Goal: Task Accomplishment & Management: Use online tool/utility

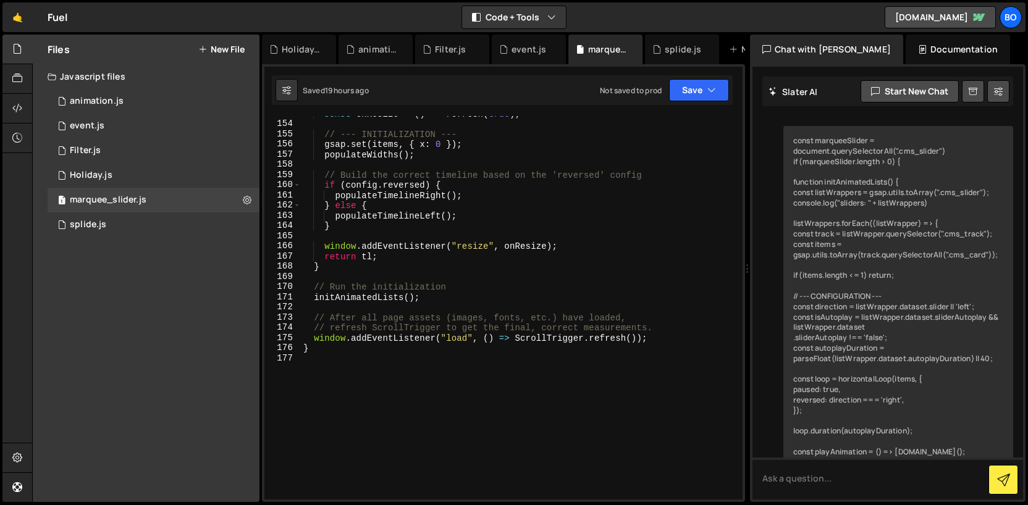
scroll to position [5087, 0]
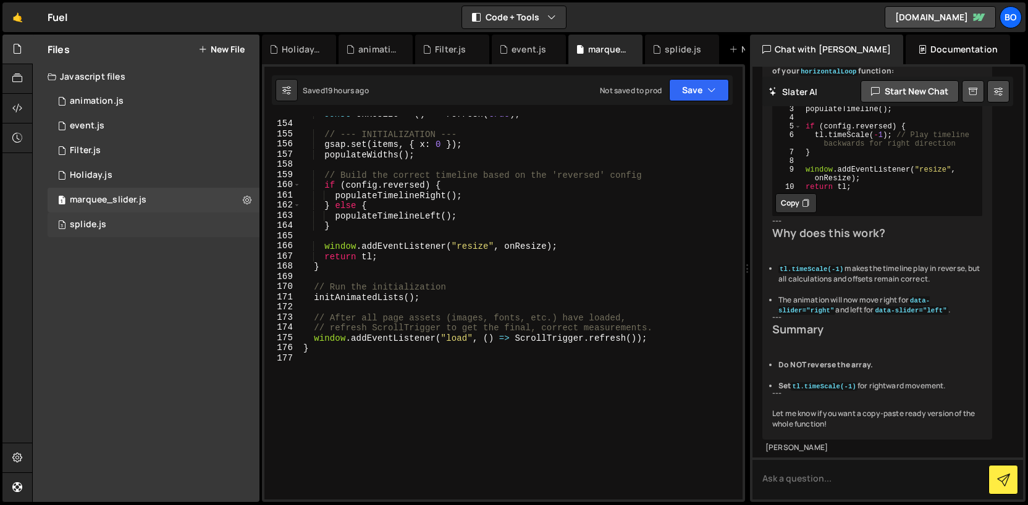
click at [161, 225] on div "3 splide.js 0" at bounding box center [154, 224] width 212 height 25
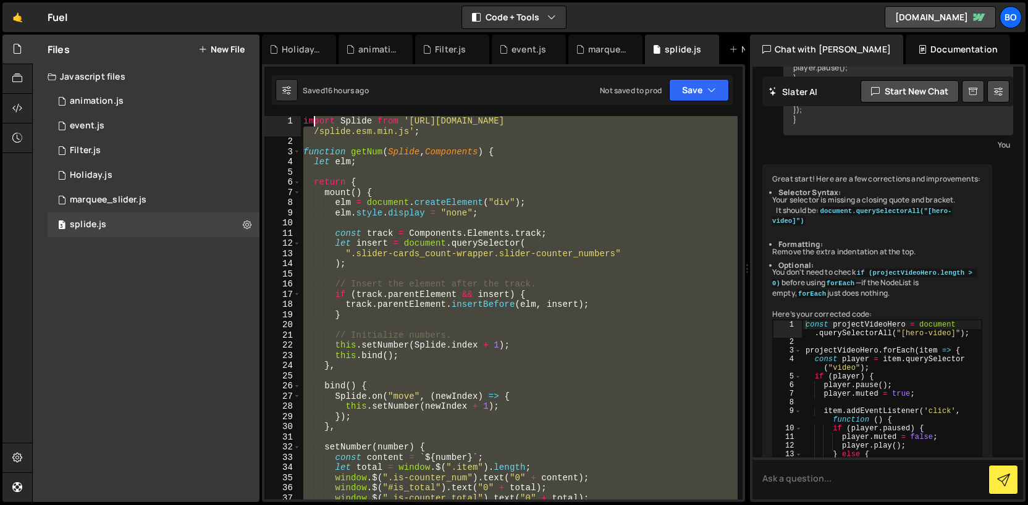
scroll to position [0, 0]
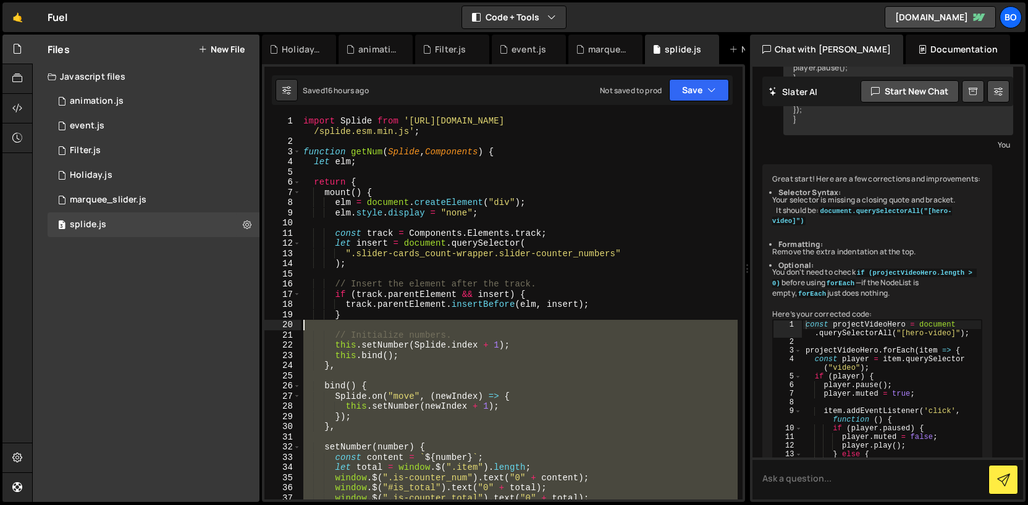
drag, startPoint x: 313, startPoint y: 443, endPoint x: 293, endPoint y: 326, distance: 119.0
click at [293, 326] on div "} 1 2 3 4 5 6 7 8 9 10 11 12 13 14 15 16 17 18 19 20 21 22 23 24 25 26 27 28 29…" at bounding box center [503, 308] width 478 height 384
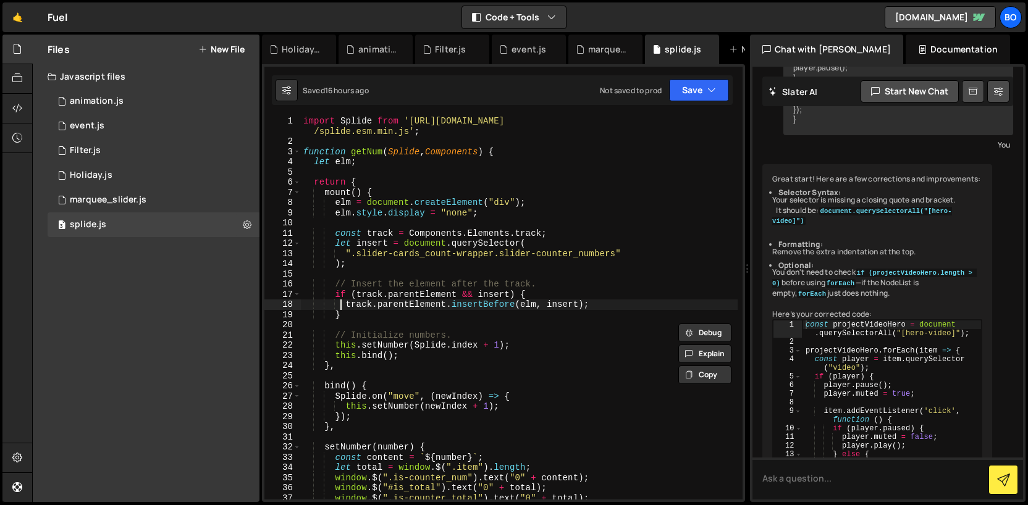
click at [340, 302] on div "import Splide from '[URL][DOMAIN_NAME] /splide.esm.min.js' ; function getNum ( …" at bounding box center [519, 323] width 437 height 414
type textarea "track.parentElement.insertBefore(elm, insert);"
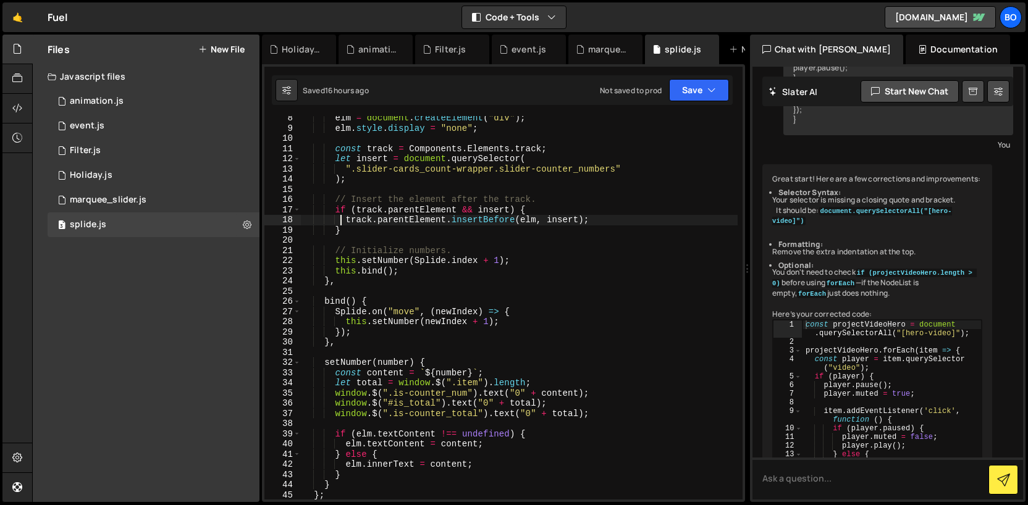
scroll to position [85, 0]
click at [250, 230] on icon at bounding box center [247, 225] width 9 height 12
type input "splide"
radio input "true"
checkbox input "true"
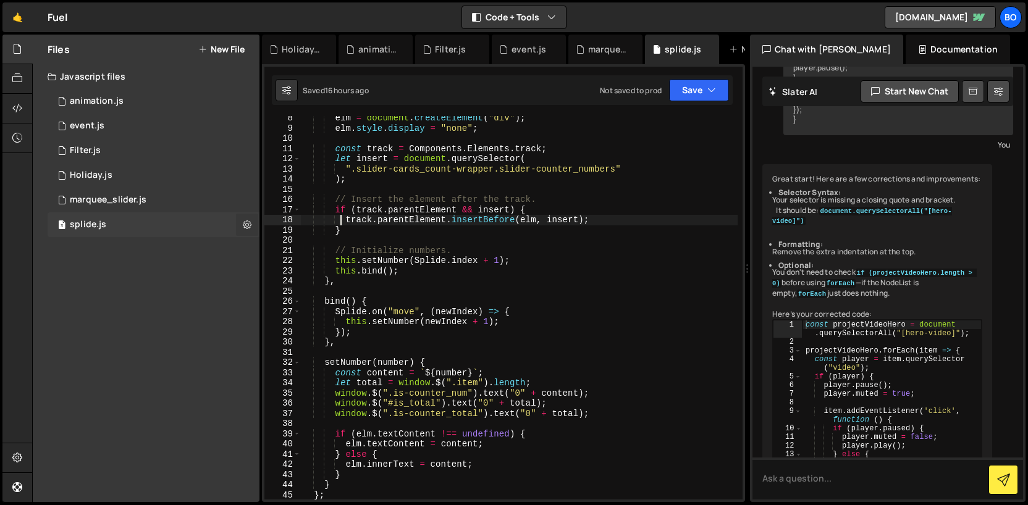
checkbox input "true"
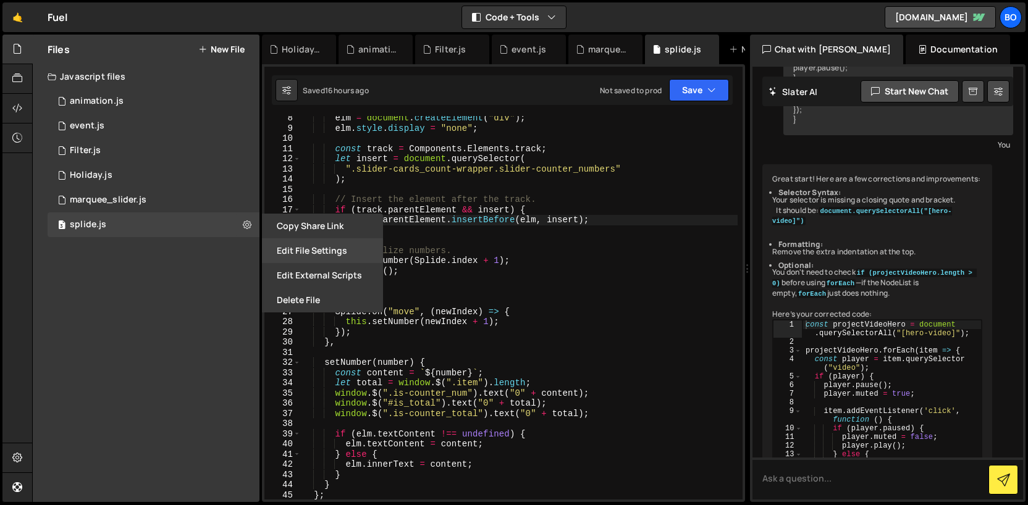
click at [270, 250] on button "Edit File Settings" at bounding box center [322, 250] width 121 height 25
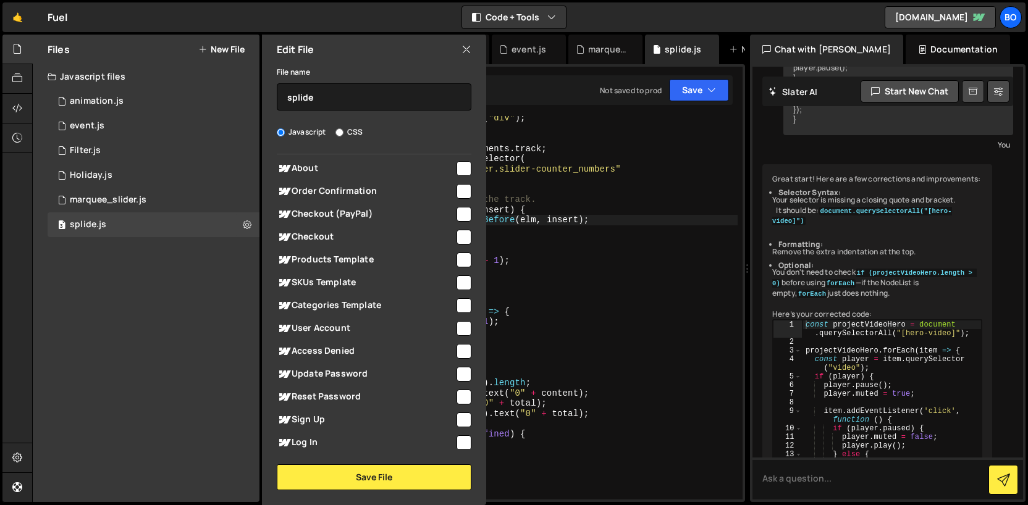
scroll to position [535, 0]
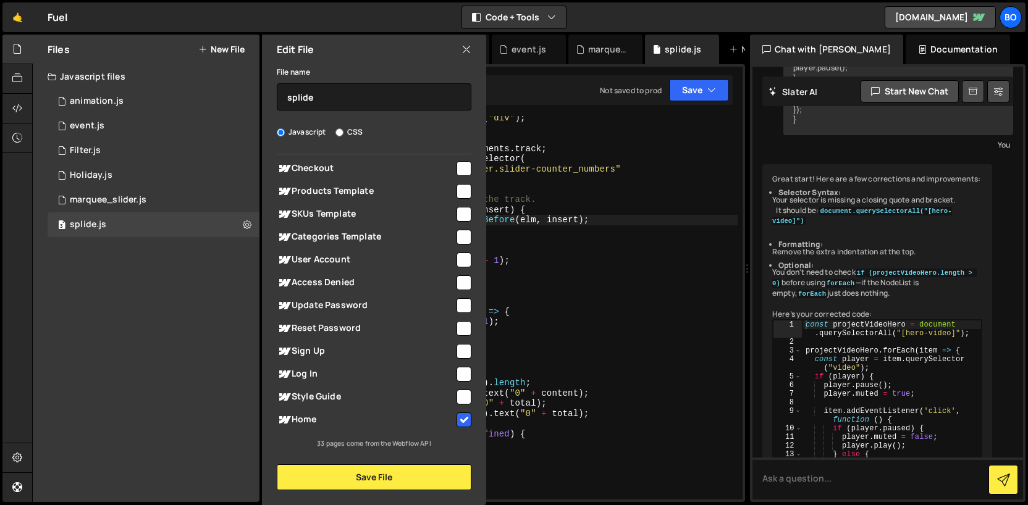
click at [465, 51] on icon at bounding box center [466, 50] width 10 height 14
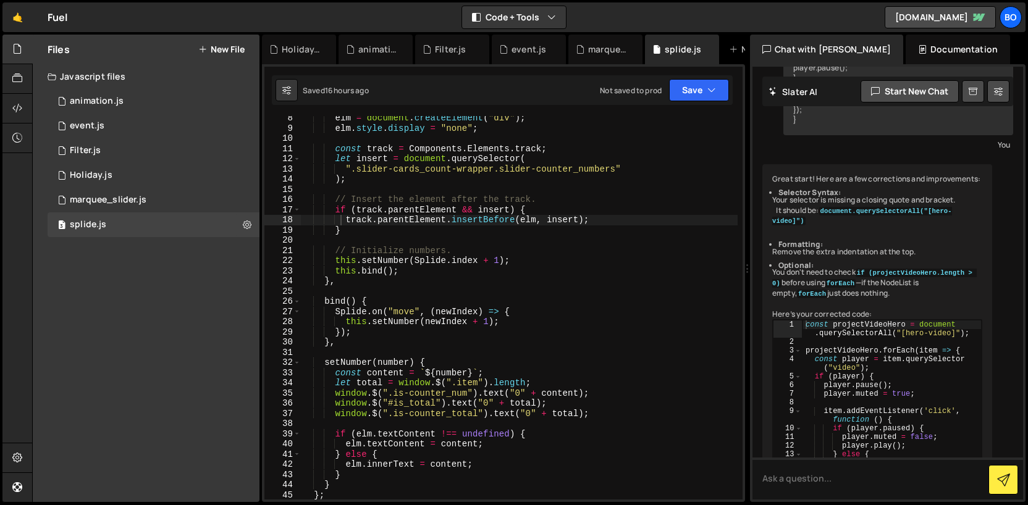
click at [411, 287] on div "elm = document . createElement ( "div" ) ; elm . style . display = "none" ; con…" at bounding box center [519, 315] width 437 height 404
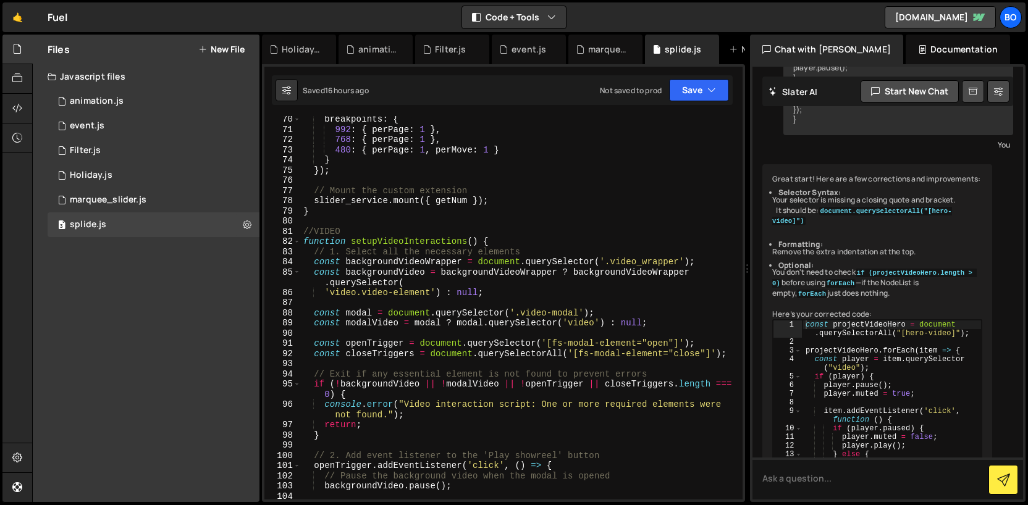
scroll to position [725, 0]
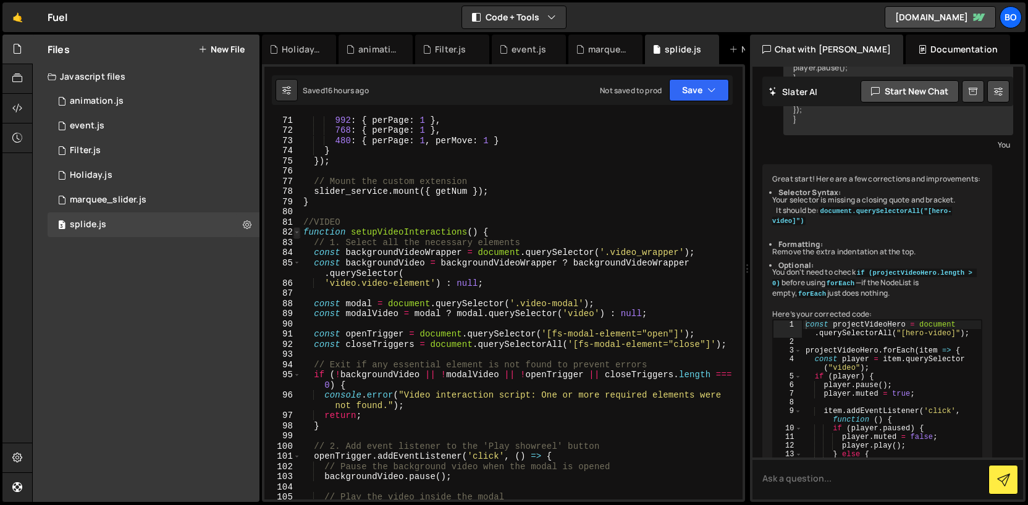
click at [295, 235] on span at bounding box center [296, 232] width 7 height 11
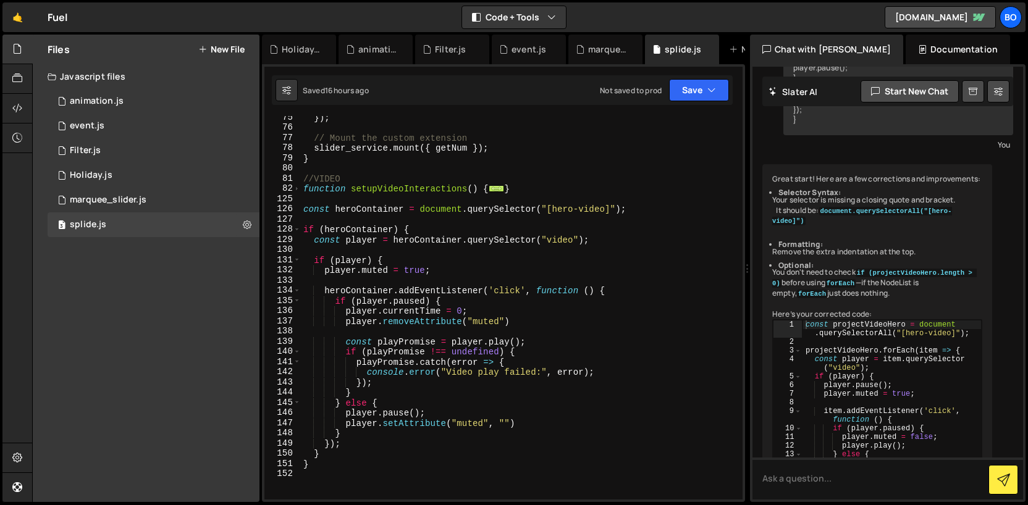
scroll to position [768, 0]
click at [579, 214] on div "}) ; // Mount the custom extension slider_service . mount ({ getNum }) ; } //VI…" at bounding box center [519, 314] width 437 height 404
drag, startPoint x: 612, startPoint y: 208, endPoint x: 555, endPoint y: 212, distance: 57.6
click at [555, 212] on div "}) ; // Mount the custom extension slider_service . mount ({ getNum }) ; } //VI…" at bounding box center [519, 314] width 437 height 404
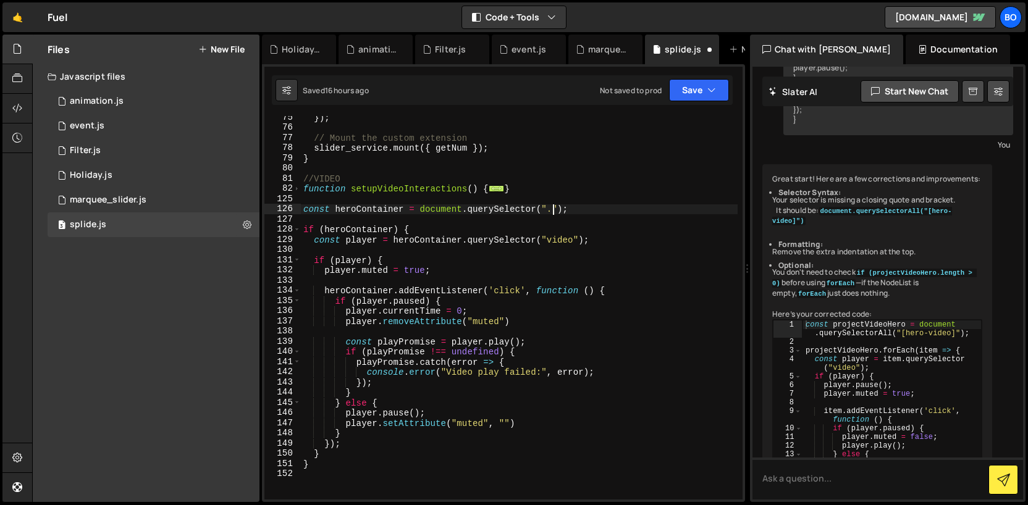
paste textarea "video_wrapper"
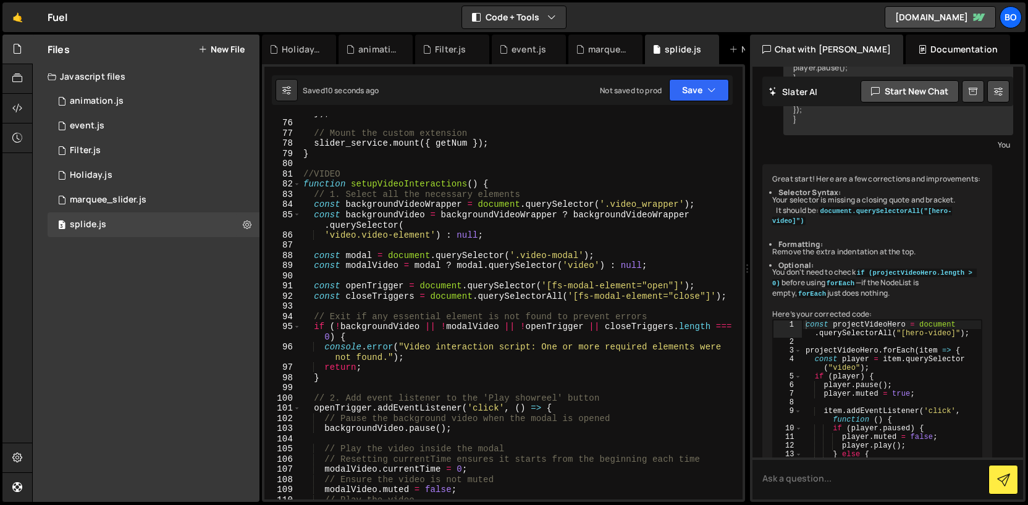
scroll to position [762, 0]
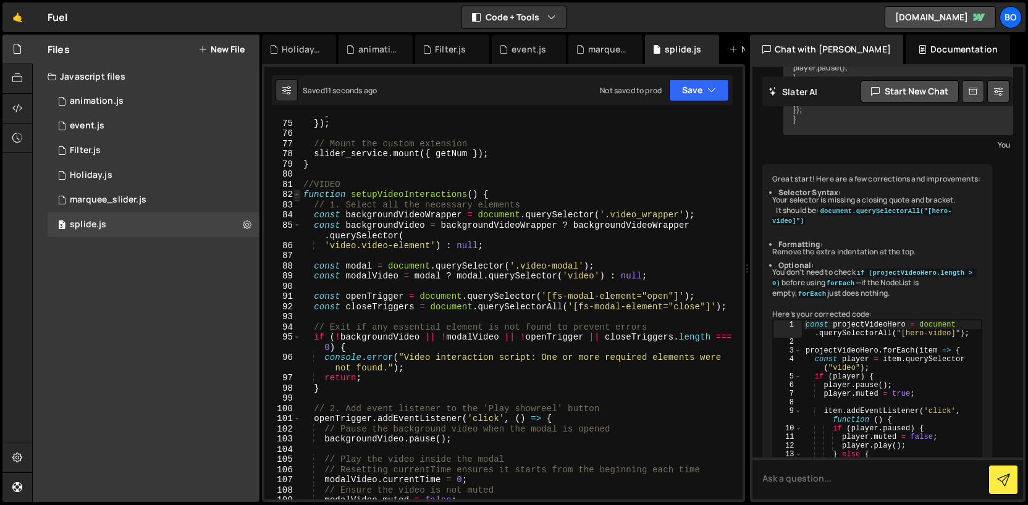
click at [294, 194] on span at bounding box center [296, 195] width 7 height 11
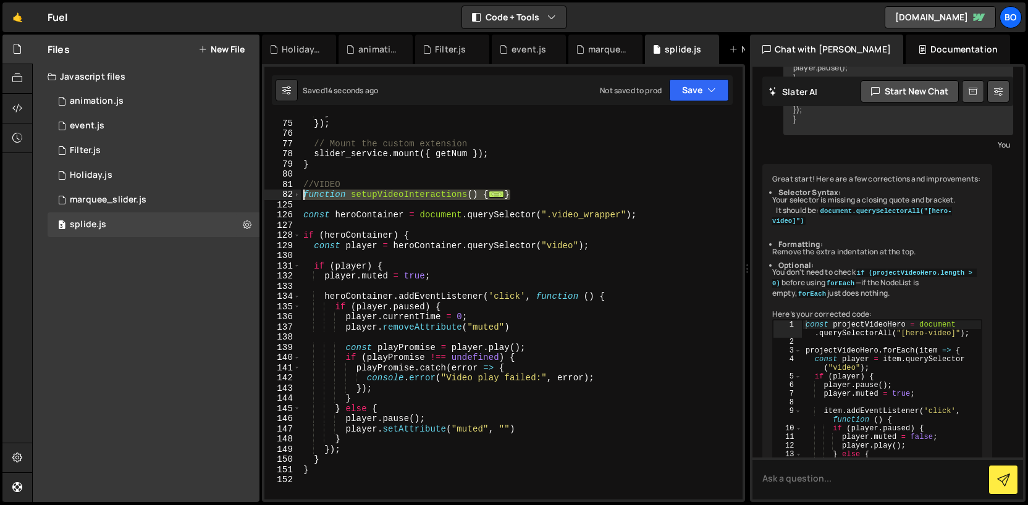
drag, startPoint x: 518, startPoint y: 194, endPoint x: 279, endPoint y: 194, distance: 239.0
click at [279, 194] on div "const heroContainer = document.querySelector(".video_wrapper"); 74 75 76 77 78 …" at bounding box center [503, 308] width 478 height 384
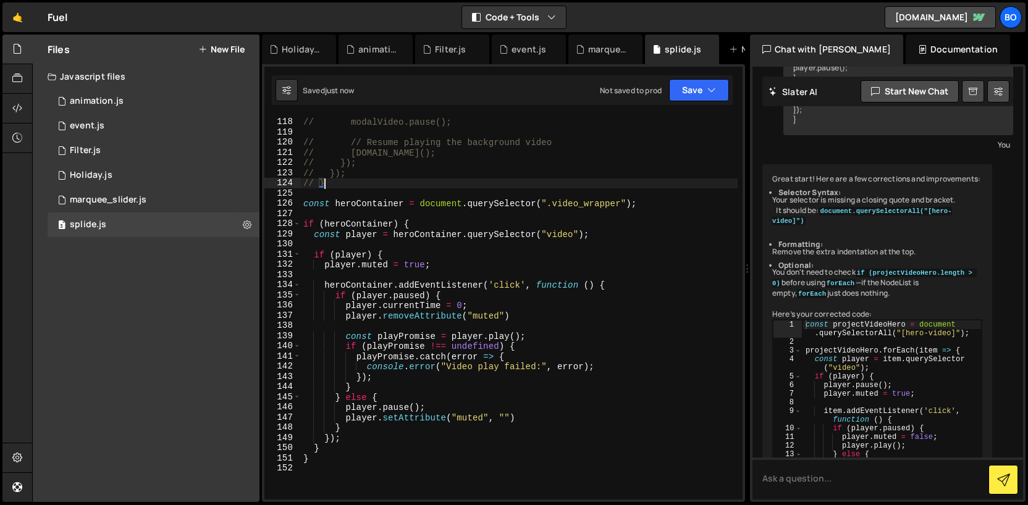
scroll to position [1242, 0]
click at [355, 204] on div "// // Pause the modal video when the modal is closed // modalVideo.pause(); // …" at bounding box center [519, 309] width 437 height 404
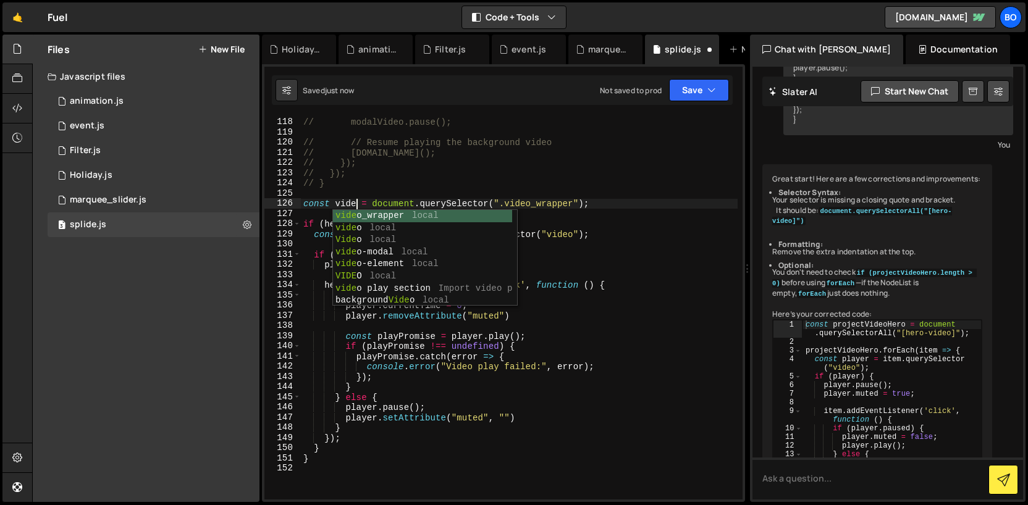
scroll to position [0, 4]
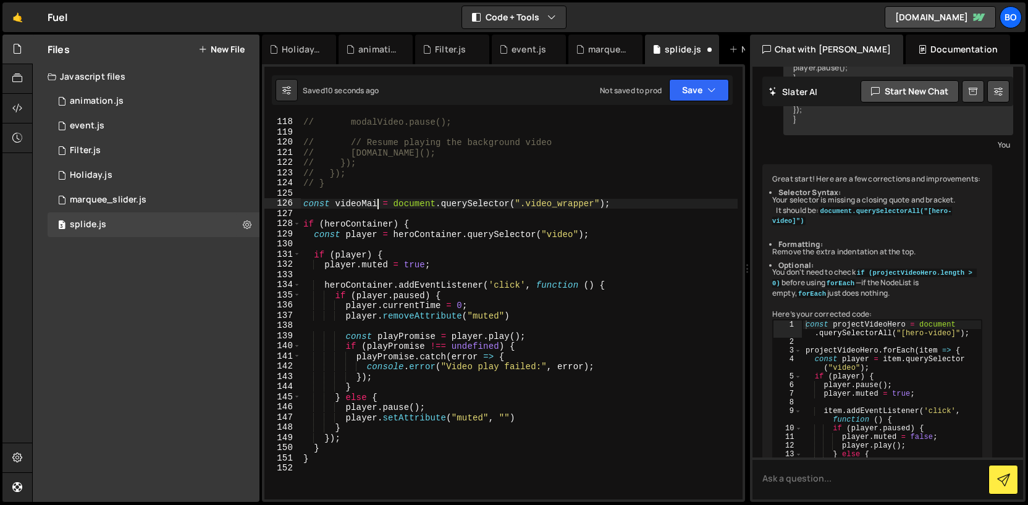
type textarea "const videoMain = document.querySelector(".video_wrapper");"
click at [363, 205] on div "// // Pause the modal video when the modal is closed // modalVideo.pause(); // …" at bounding box center [519, 309] width 437 height 404
click at [370, 218] on div "// // Pause the modal video when the modal is closed // modalVideo.pause(); // …" at bounding box center [519, 309] width 437 height 404
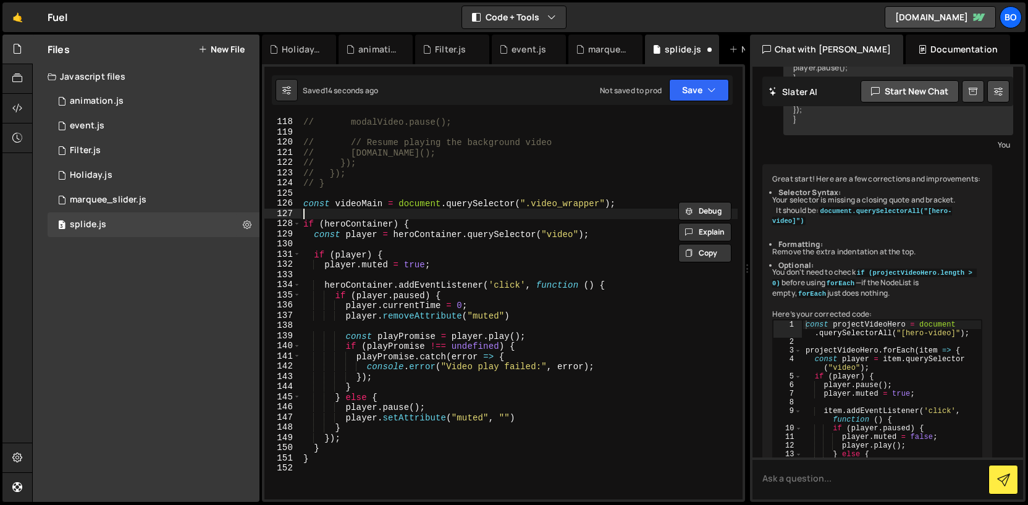
scroll to position [0, 0]
type textarea "const heroContainer = document.querySelector(".video_wrapper");"
click at [364, 205] on div "// // Pause the modal video when the modal is closed // modalVideo.pause(); // …" at bounding box center [519, 308] width 437 height 384
click at [364, 205] on div "// // Pause the modal video when the modal is closed // modalVideo.pause(); // …" at bounding box center [519, 309] width 437 height 404
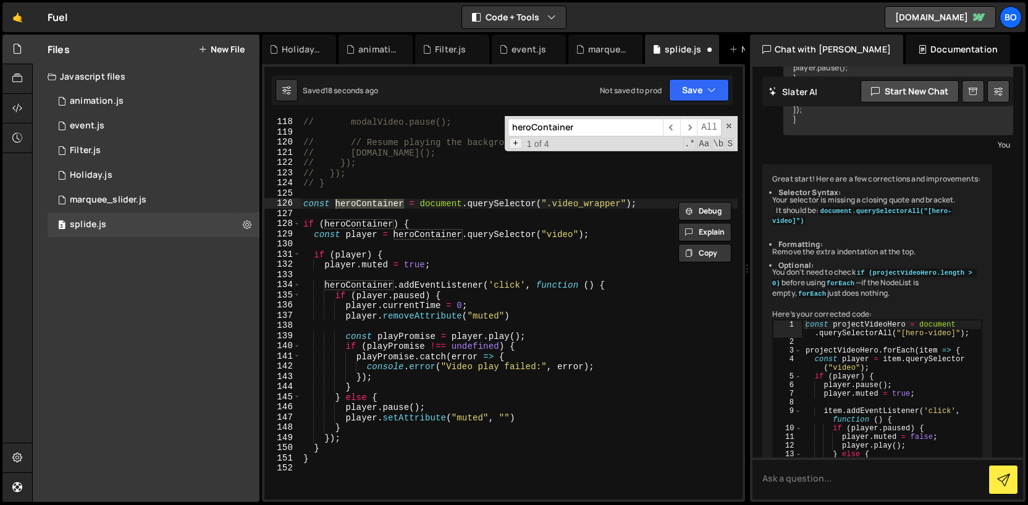
click at [515, 146] on span "+" at bounding box center [515, 144] width 13 height 12
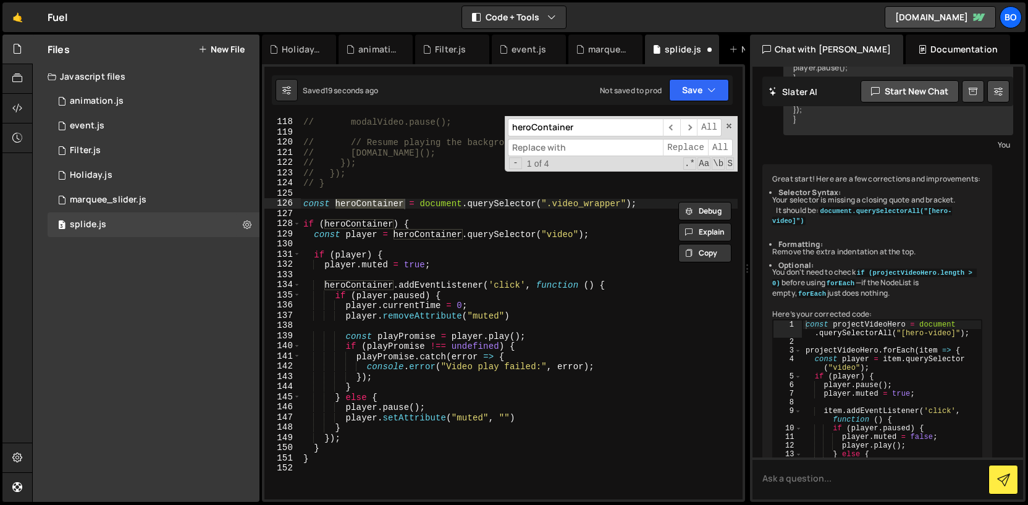
click at [527, 150] on input at bounding box center [585, 148] width 155 height 18
type input "heroVideo"
click at [718, 146] on span "All" at bounding box center [720, 148] width 25 height 18
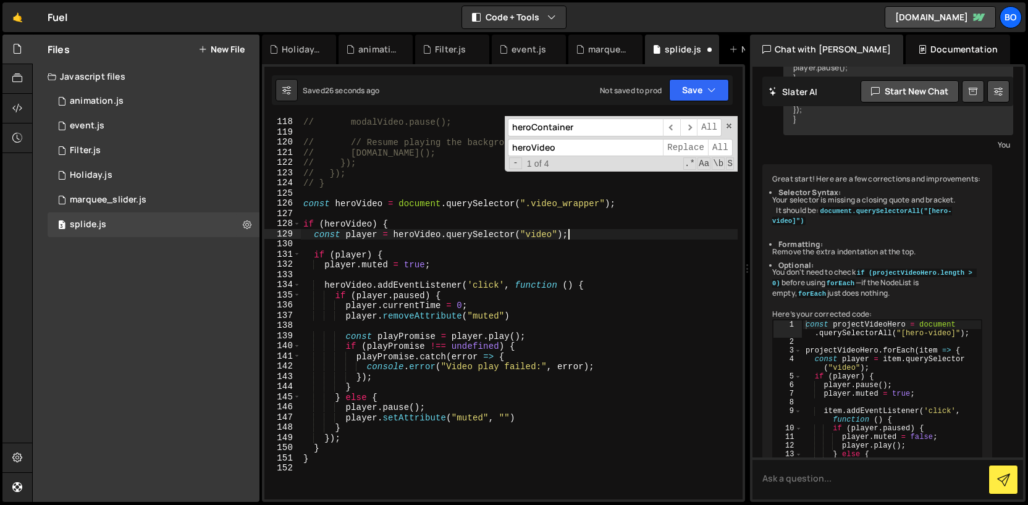
click at [610, 239] on div "// // Pause the modal video when the modal is closed // modalVideo.pause(); // …" at bounding box center [519, 309] width 437 height 404
click at [728, 128] on span at bounding box center [729, 126] width 9 height 9
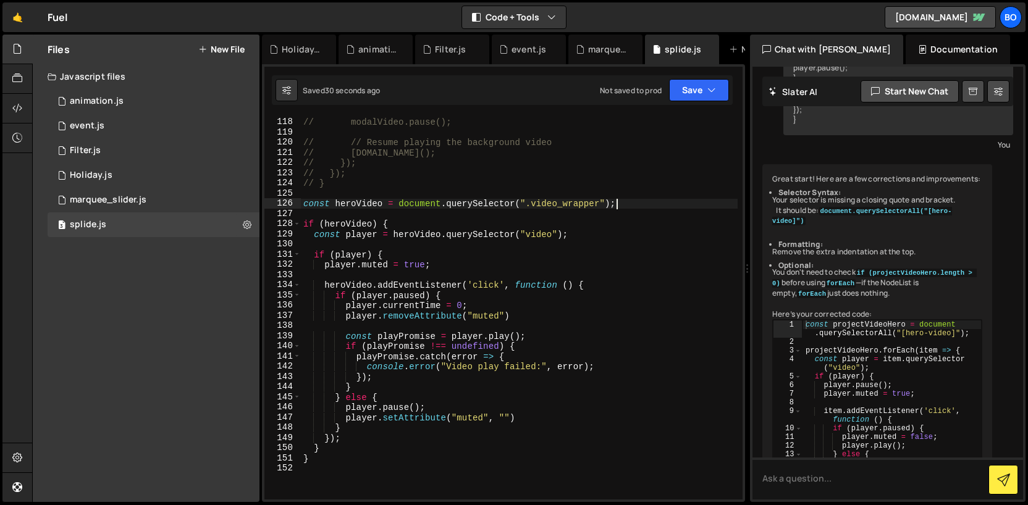
click at [637, 200] on div "// // Pause the modal video when the modal is closed // modalVideo.pause(); // …" at bounding box center [519, 309] width 437 height 404
type textarea "const heroVideo = document.querySelector(".video_wrapper");"
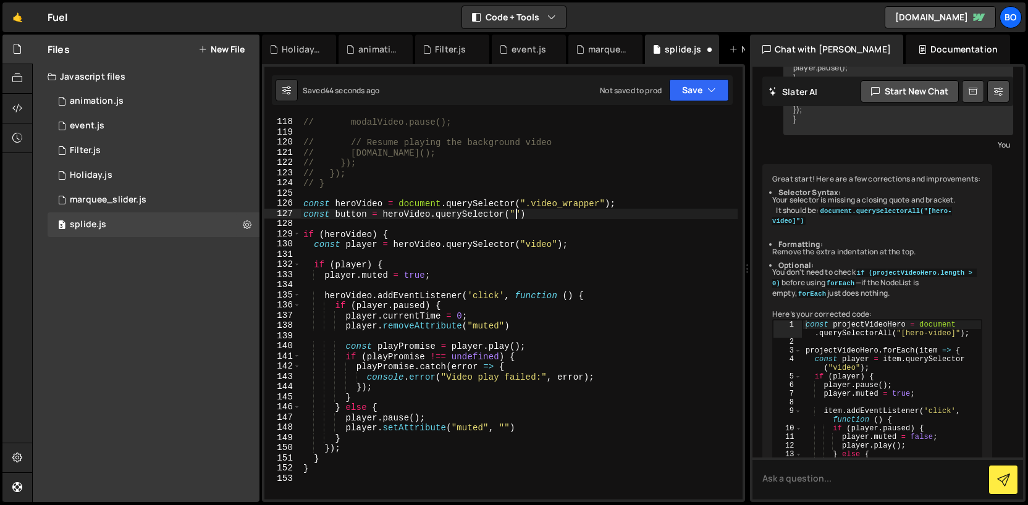
scroll to position [0, 15]
paste textarea "showreel_button"
type textarea "const button = heroVideo.querySelector(".showreel_button")"
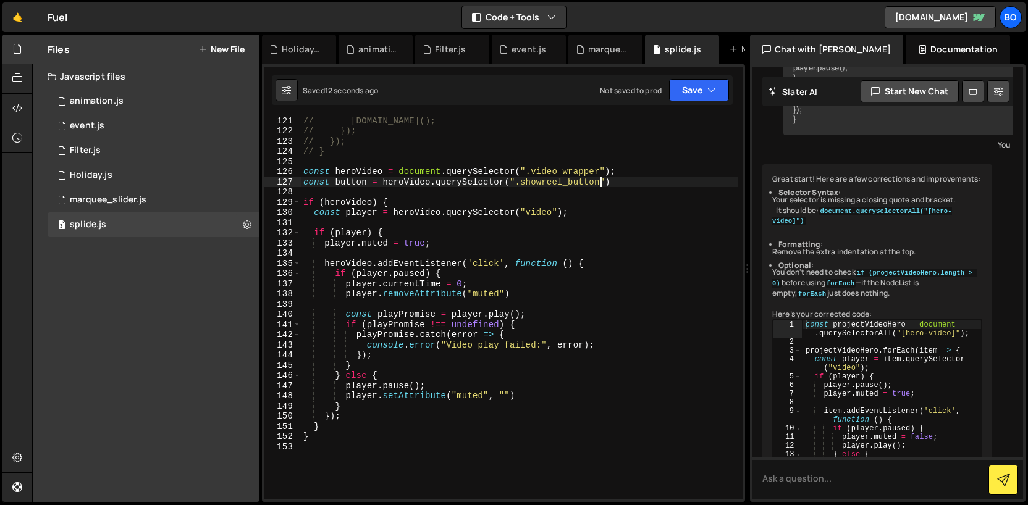
scroll to position [1277, 0]
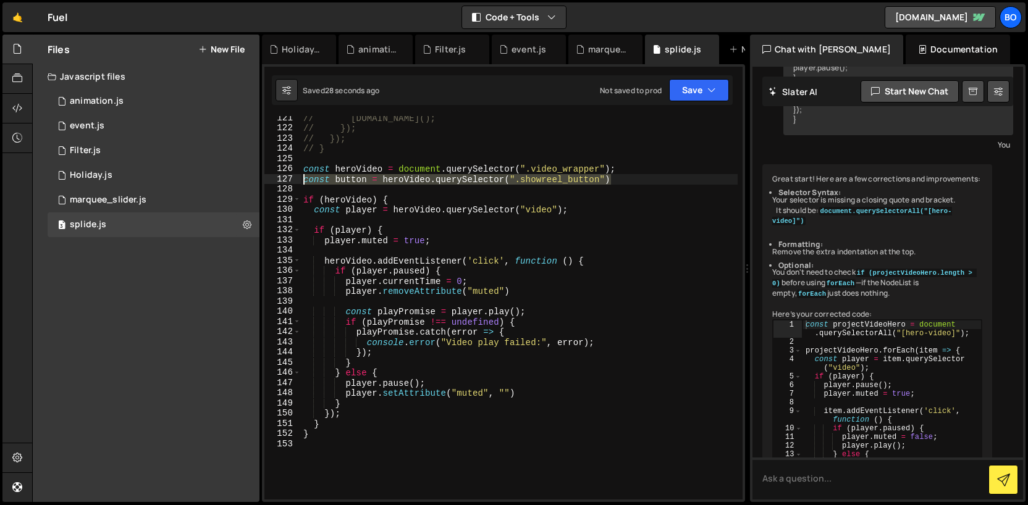
drag, startPoint x: 615, startPoint y: 182, endPoint x: 287, endPoint y: 181, distance: 328.0
click at [287, 181] on div "const button = heroVideo.querySelector(".showreel_button") 121 122 123 124 125 …" at bounding box center [503, 308] width 478 height 384
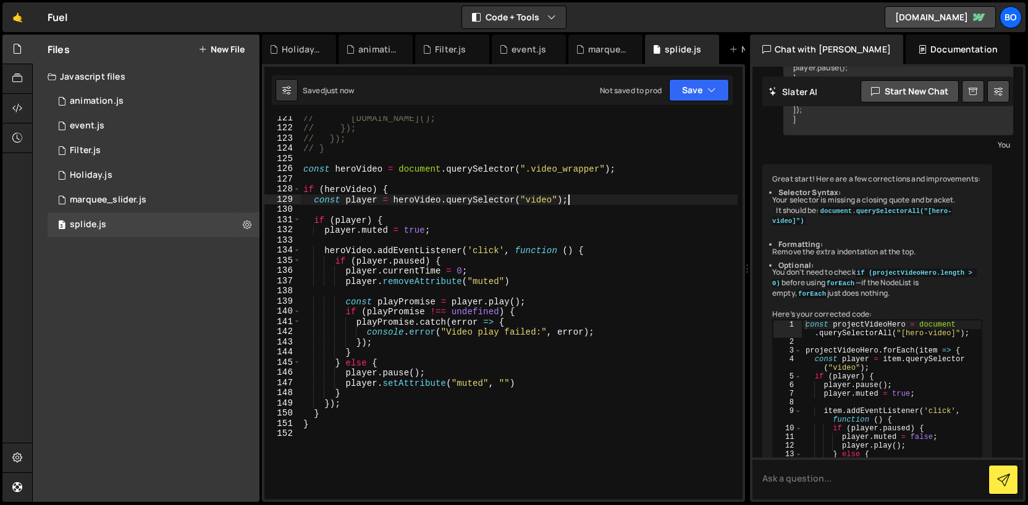
click at [574, 199] on div "// [DOMAIN_NAME](); // }); // }); // } const heroVideo = document . querySelect…" at bounding box center [519, 315] width 437 height 404
type textarea "const player = heroVideo.querySelector("video");"
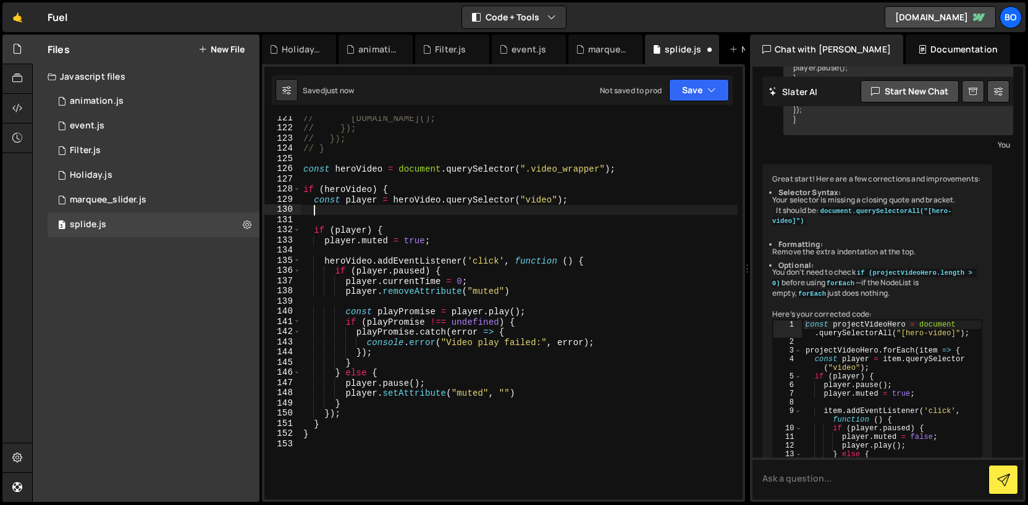
paste textarea "const button = heroVideo.querySelector(".showreel_button")"
type textarea "const button = heroVideo.querySelector(".showreel_button")"
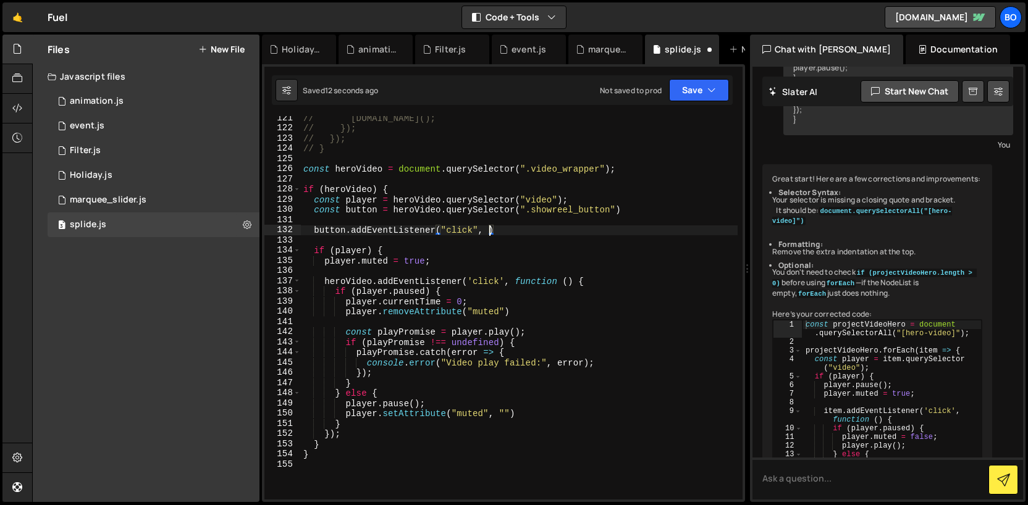
scroll to position [0, 13]
type textarea "button.addEventListener("click", {})"
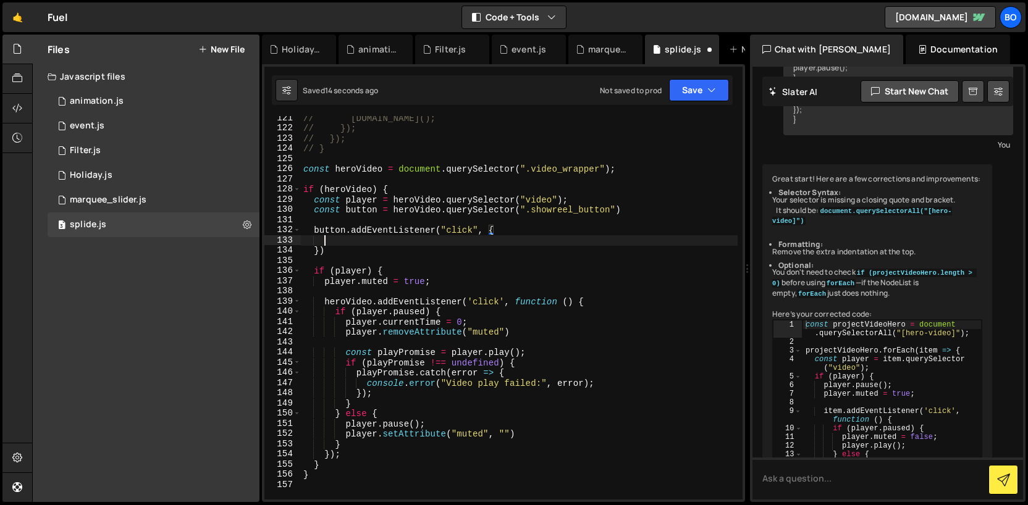
scroll to position [0, 1]
click at [294, 271] on span at bounding box center [296, 271] width 7 height 11
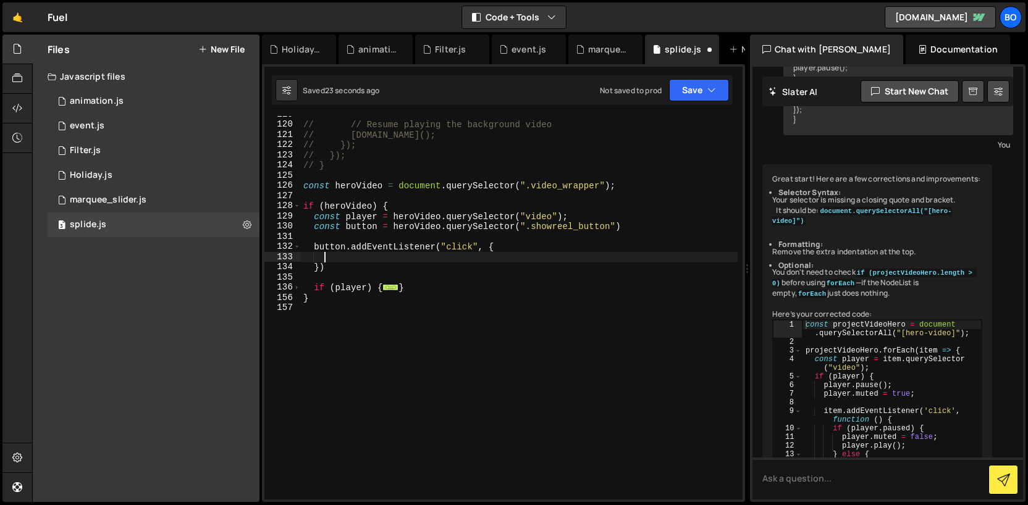
scroll to position [1260, 0]
drag, startPoint x: 409, startPoint y: 289, endPoint x: 272, endPoint y: 286, distance: 136.5
click at [272, 286] on div "119 120 121 122 123 124 125 126 127 128 129 130 131 132 133 134 135 136 156 157…" at bounding box center [503, 308] width 478 height 384
type textarea "if (player) { player.muted = true;"
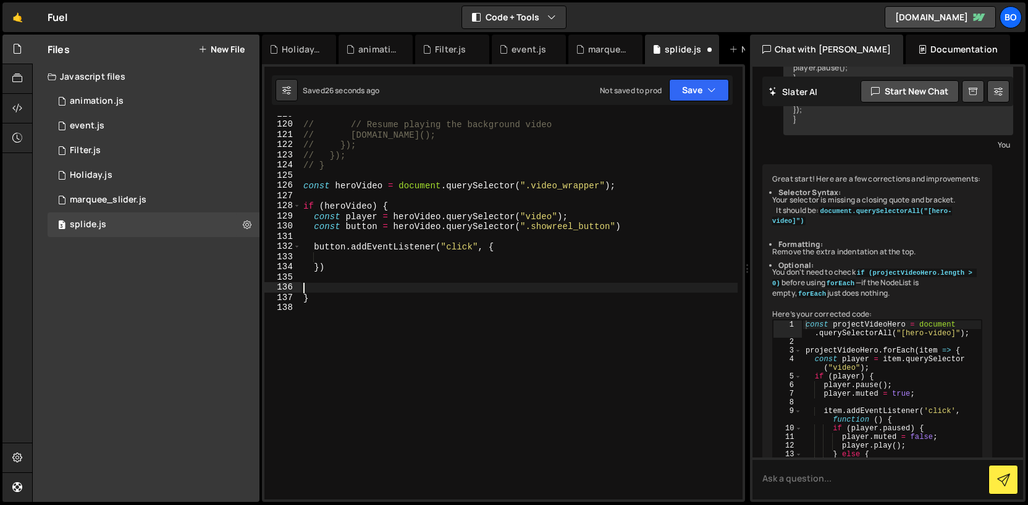
type textarea "}"
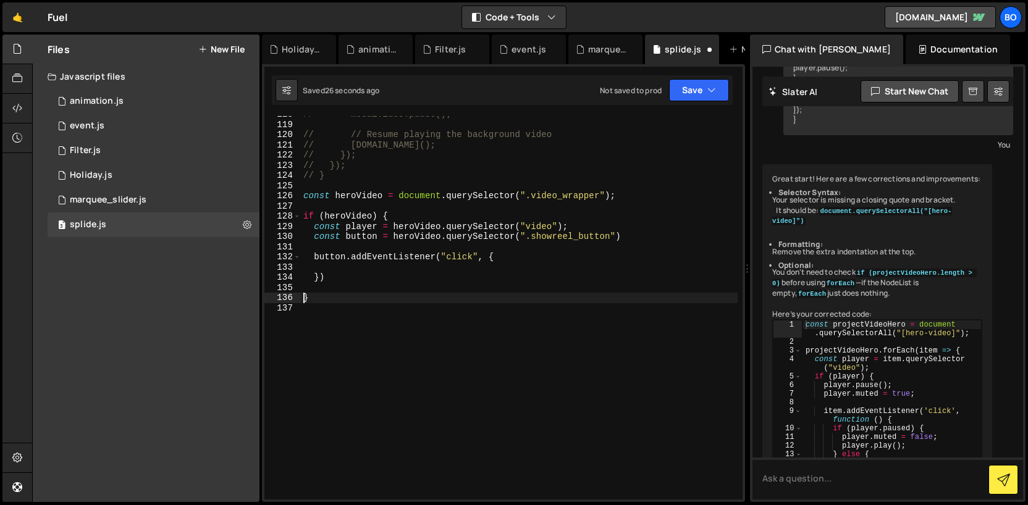
scroll to position [1250, 0]
click at [377, 271] on div "// modalVideo.pause(); // // Resume playing the background video // [DOMAIN_NAM…" at bounding box center [519, 311] width 437 height 404
paste textarea "}"
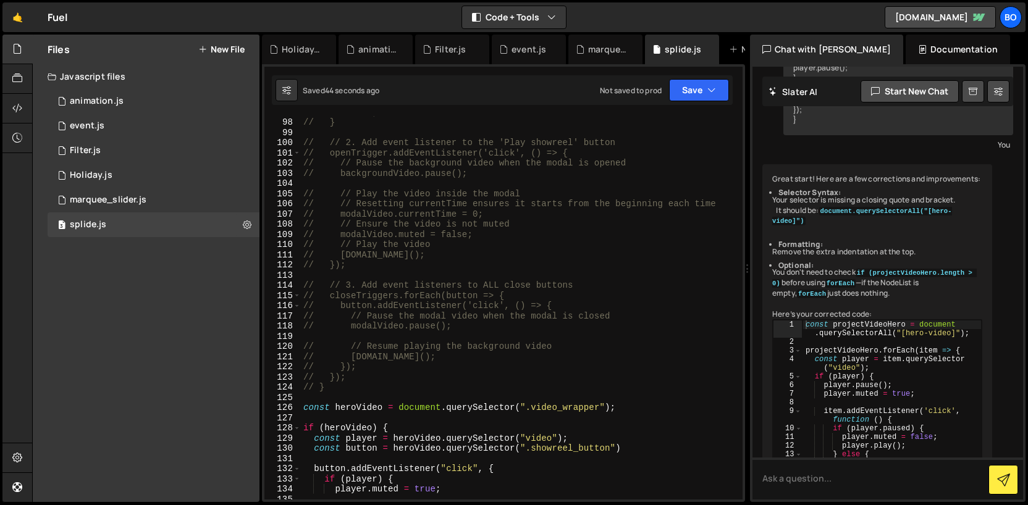
scroll to position [1034, 0]
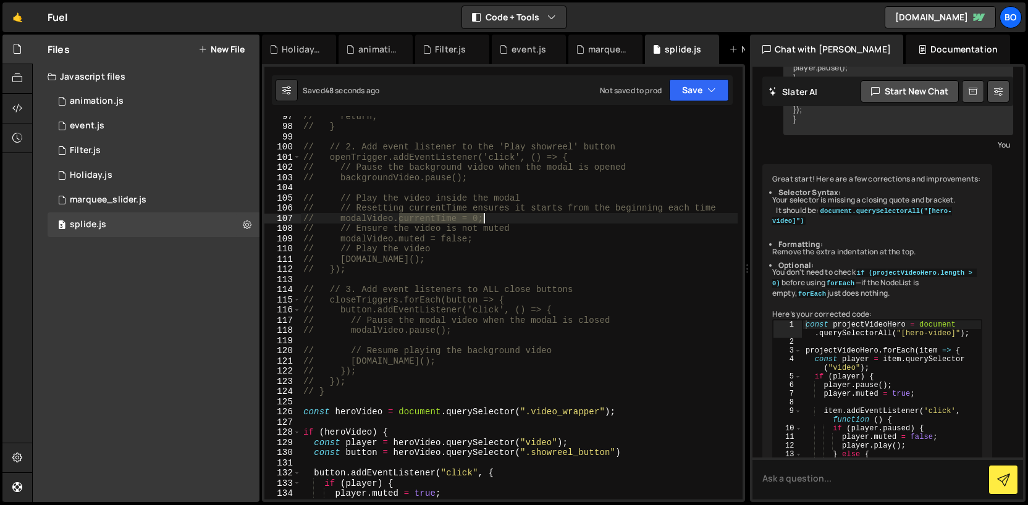
drag, startPoint x: 399, startPoint y: 221, endPoint x: 487, endPoint y: 222, distance: 87.7
click at [487, 222] on div "// return; // } // // 2. Add event listener to the 'Play showreel' button // op…" at bounding box center [519, 313] width 437 height 404
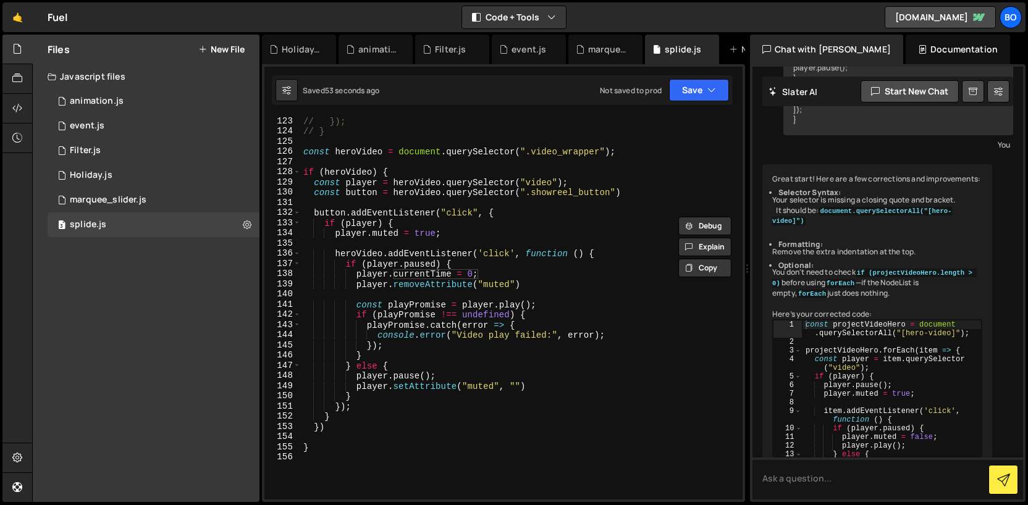
scroll to position [1294, 0]
click at [434, 222] on div "// }); // } const heroVideo = document . querySelector ( ".video_wrapper" ) ; i…" at bounding box center [519, 318] width 437 height 404
type textarea "if (player) {"
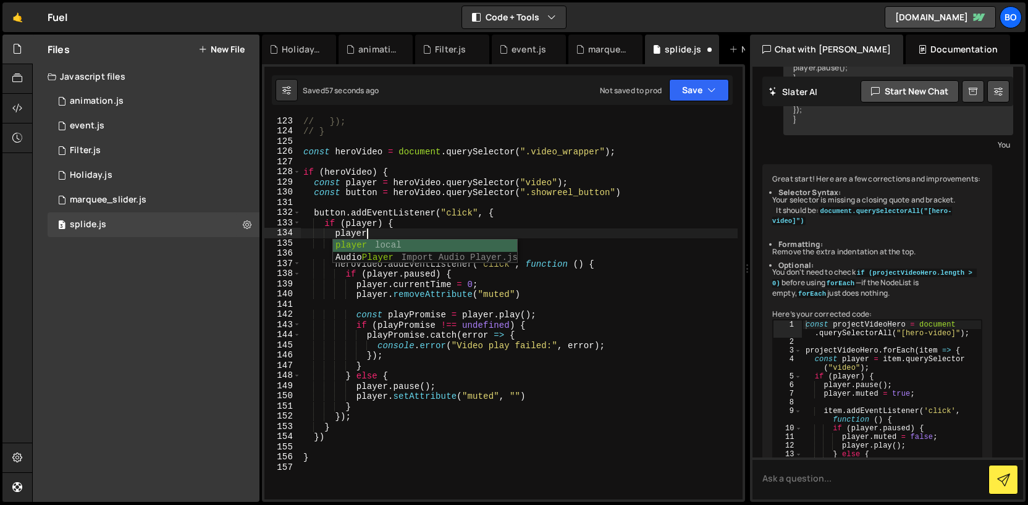
scroll to position [0, 4]
paste textarea "currentTime = 0;"
click at [425, 294] on div "// }); // } const heroVideo = document . querySelector ( ".video_wrapper" ) ; i…" at bounding box center [519, 318] width 437 height 404
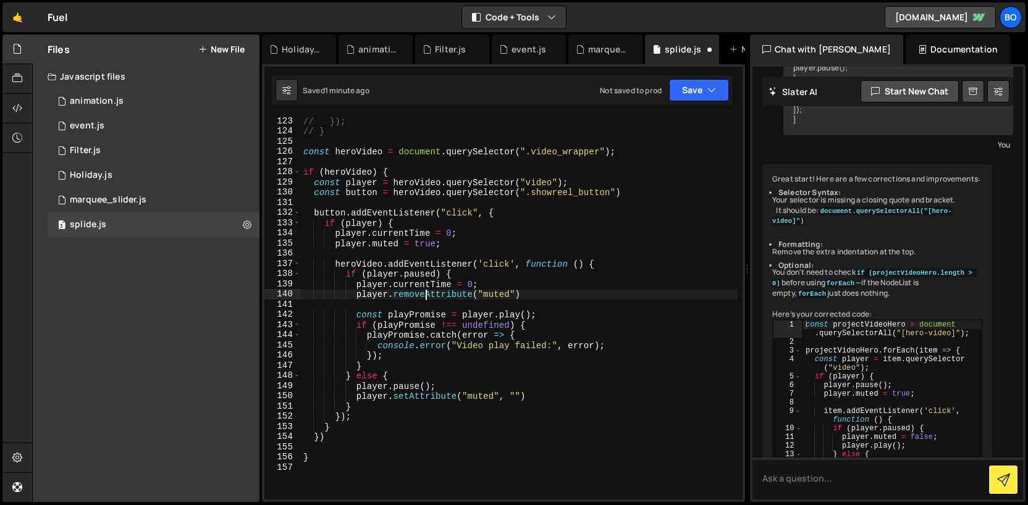
click at [425, 294] on div "// }); // } const heroVideo = document . querySelector ( ".video_wrapper" ) ; i…" at bounding box center [519, 318] width 437 height 404
click at [383, 240] on div "// }); // } const heroVideo = document . querySelector ( ".video_wrapper" ) ; i…" at bounding box center [519, 318] width 437 height 404
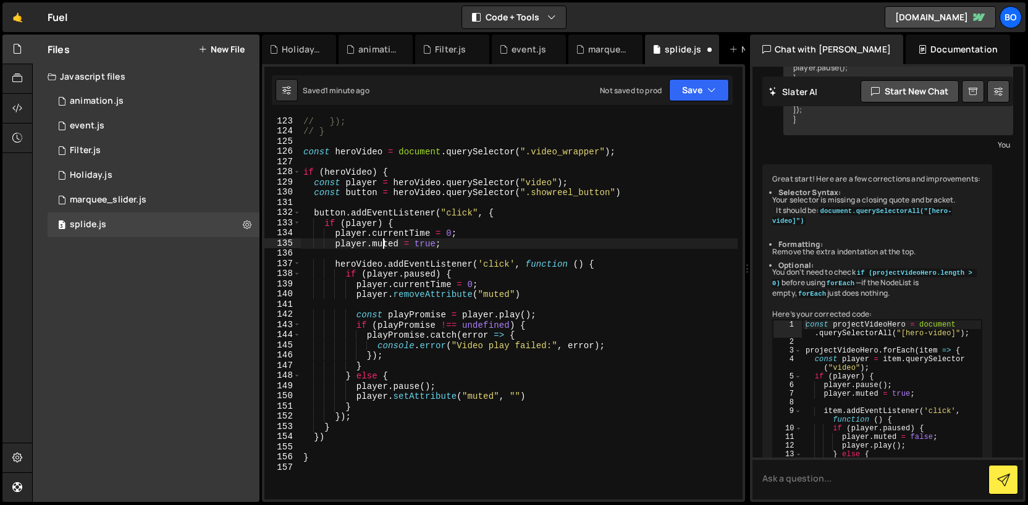
click at [383, 240] on div "// }); // } const heroVideo = document . querySelector ( ".video_wrapper" ) ; i…" at bounding box center [519, 318] width 437 height 404
paste textarea "removeAttribute"
click at [298, 263] on span at bounding box center [296, 264] width 7 height 11
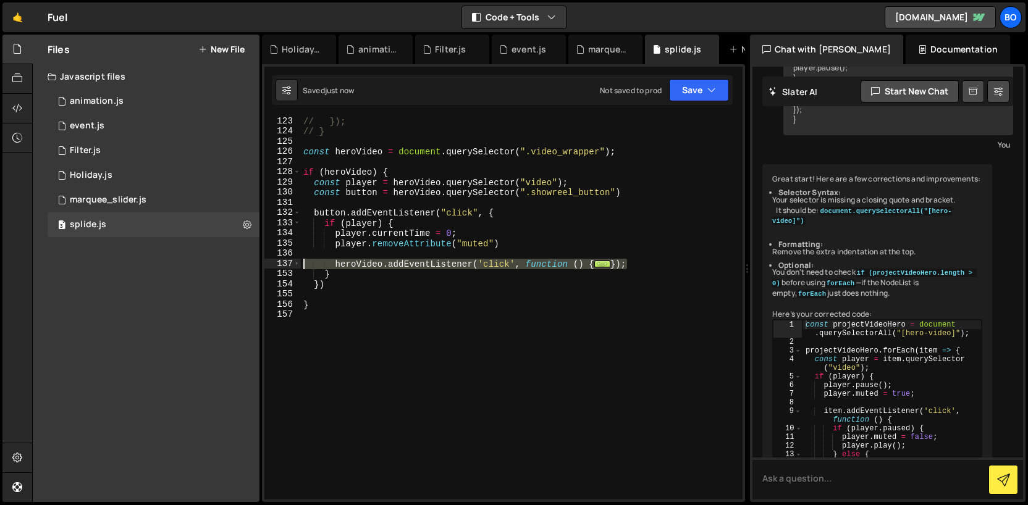
drag, startPoint x: 631, startPoint y: 263, endPoint x: 276, endPoint y: 264, distance: 354.5
click at [276, 264] on div "player.removeAttribute("muted") 123 124 125 126 127 128 129 130 131 132 133 134…" at bounding box center [503, 308] width 478 height 384
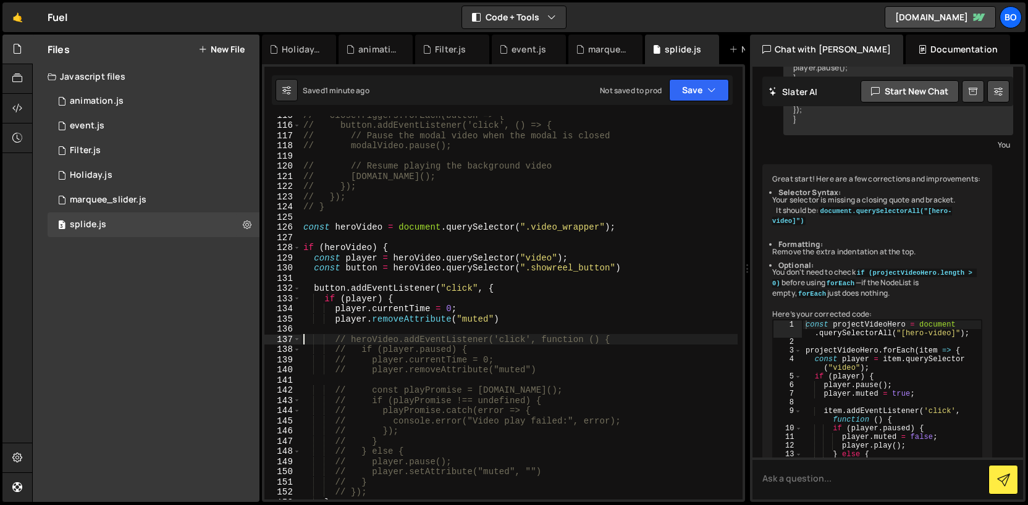
scroll to position [1217, 0]
click at [637, 272] on div "// closeTriggers.forEach(button => { // button.addEventListener('click', () => …" at bounding box center [519, 314] width 437 height 404
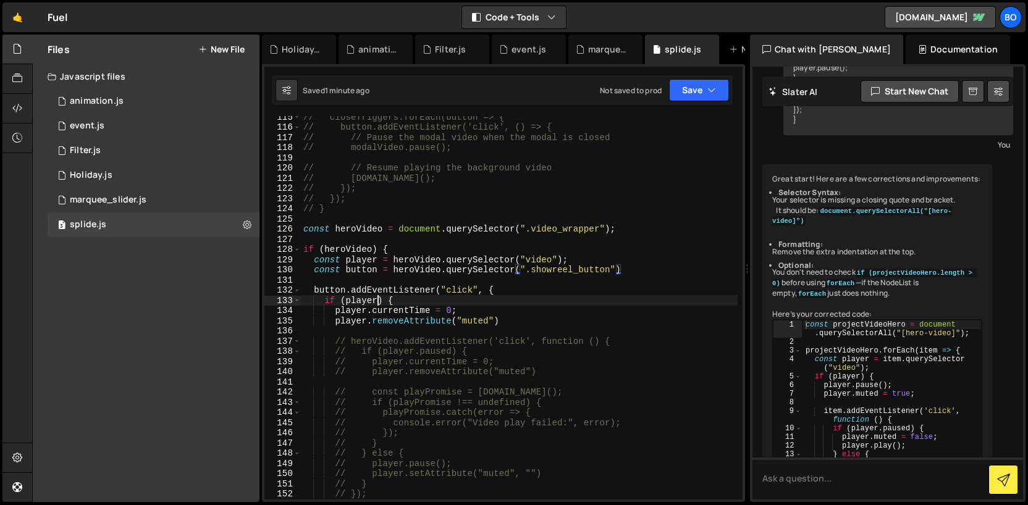
click at [379, 302] on div "// closeTriggers.forEach(button => { // button.addEventListener('click', () => …" at bounding box center [519, 314] width 437 height 404
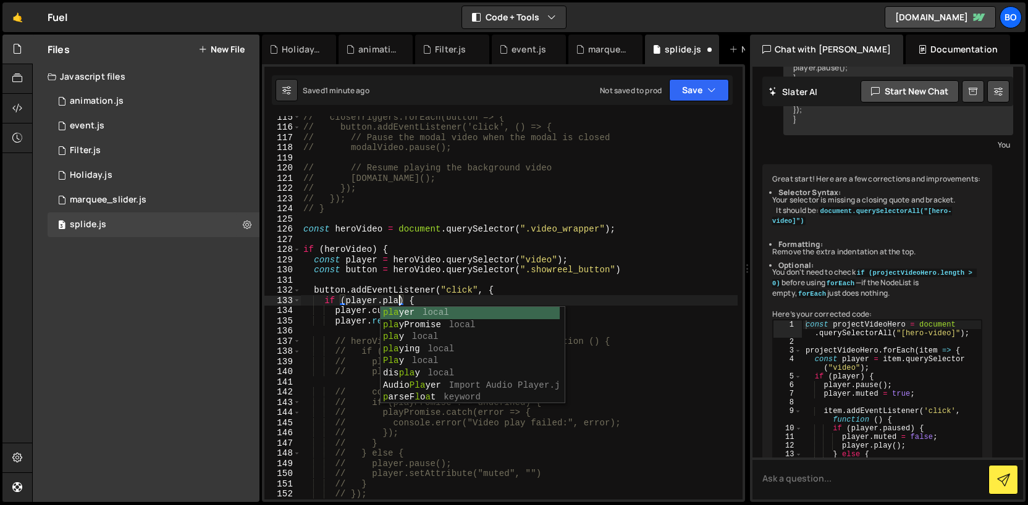
scroll to position [0, 7]
click at [395, 359] on div "play er local play Promise local play local play ing local Play local dis play …" at bounding box center [469, 367] width 179 height 121
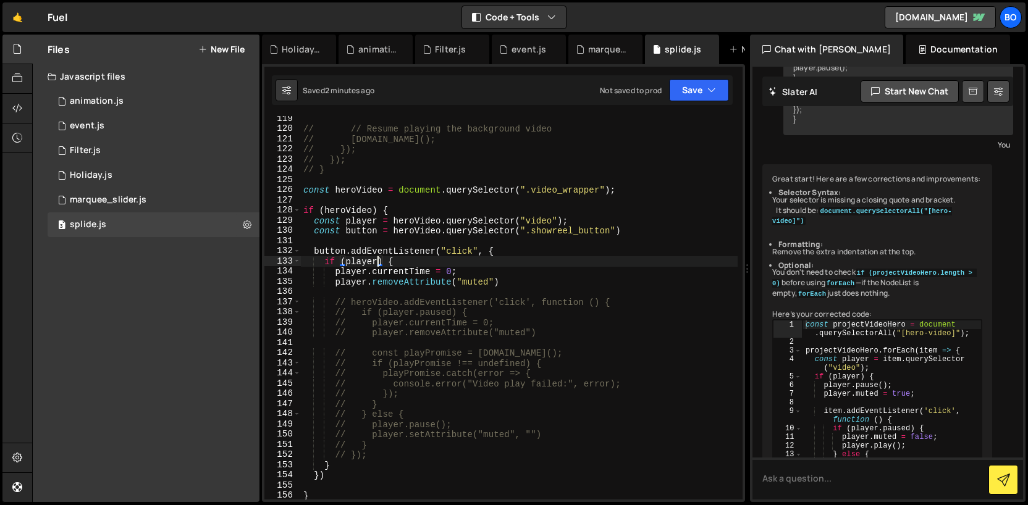
scroll to position [1268, 0]
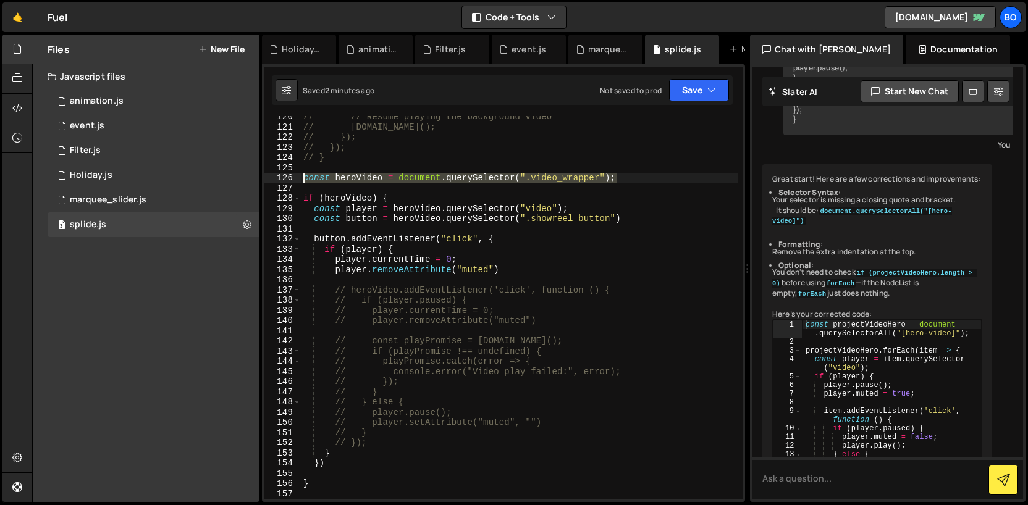
drag, startPoint x: 628, startPoint y: 179, endPoint x: 283, endPoint y: 182, distance: 345.3
click at [282, 181] on div "if (player) { 120 121 122 123 124 125 126 127 128 129 130 131 132 133 134 135 1…" at bounding box center [503, 308] width 478 height 384
type textarea "const heroVideo = document.querySelector(".video_wrapper");"
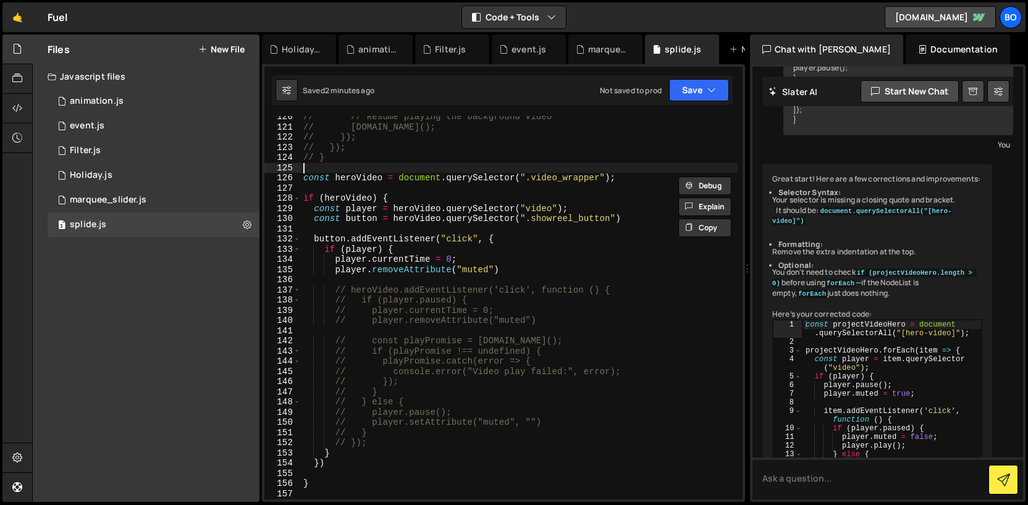
scroll to position [0, 0]
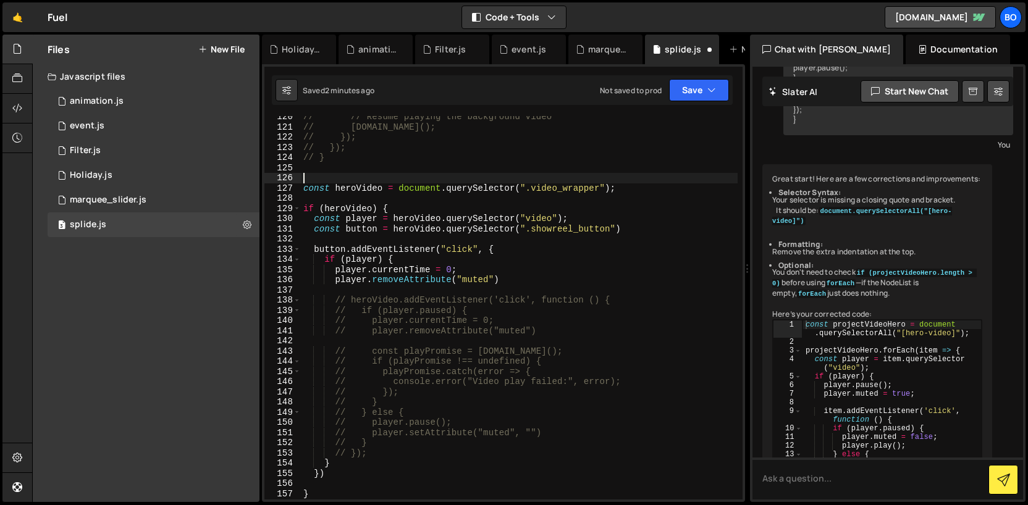
paste textarea "const heroVideo = document.querySelector(".video_wrapper");"
drag, startPoint x: 541, startPoint y: 177, endPoint x: 609, endPoint y: 180, distance: 68.0
click at [609, 180] on div "// // Resume playing the background video // [DOMAIN_NAME](); // }); // }); // …" at bounding box center [519, 314] width 437 height 404
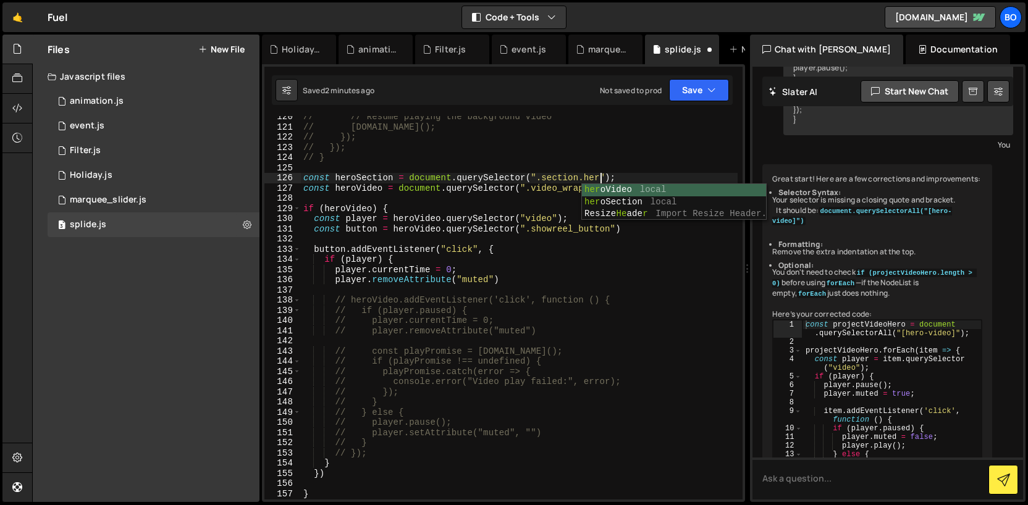
scroll to position [0, 21]
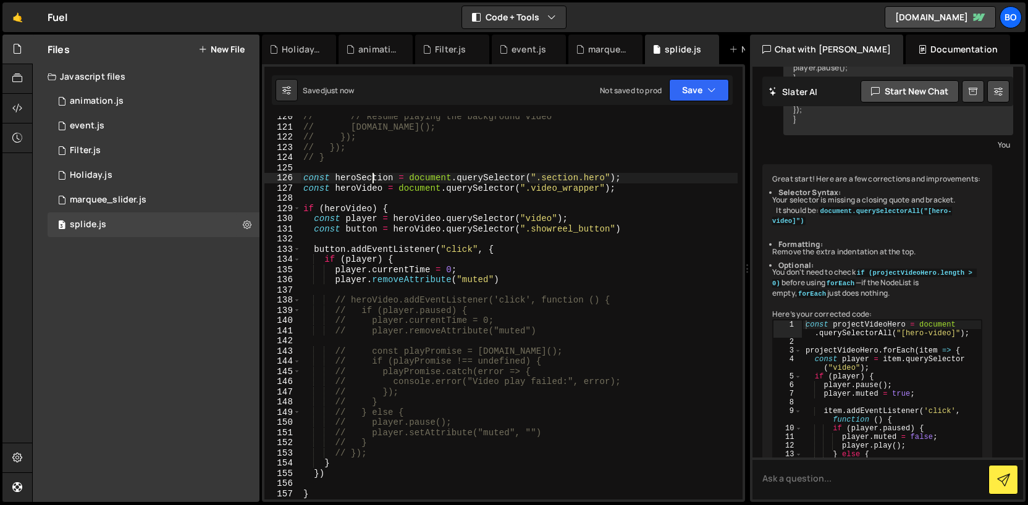
click at [373, 174] on div "// // Resume playing the background video // [DOMAIN_NAME](); // }); // }); // …" at bounding box center [519, 314] width 437 height 404
click at [411, 186] on div "// // Resume playing the background video // [DOMAIN_NAME](); // }); // }); // …" at bounding box center [519, 314] width 437 height 404
paste textarea "heroSection"
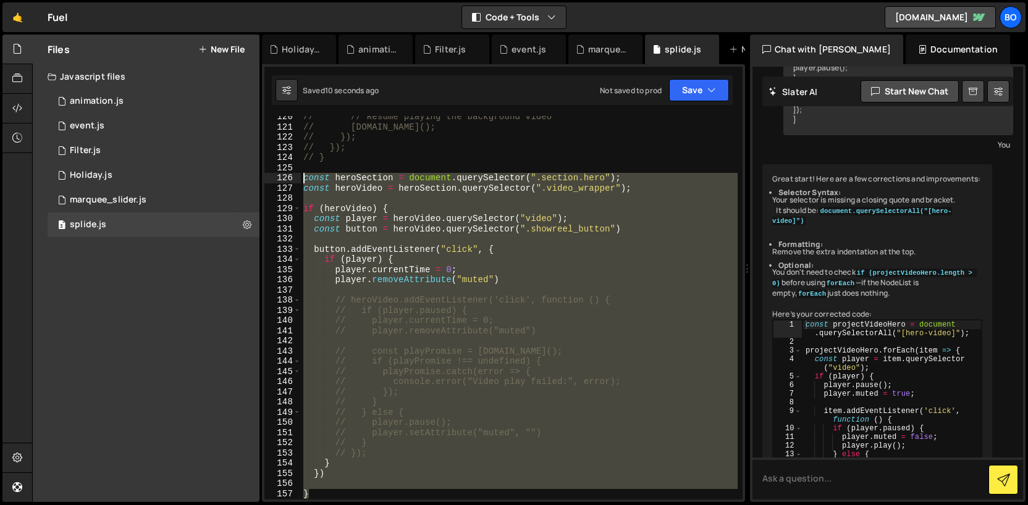
drag, startPoint x: 318, startPoint y: 492, endPoint x: 287, endPoint y: 176, distance: 317.8
click at [287, 176] on div "const heroVideo = heroSection.querySelector(".video_wrapper"); 120 121 122 123 …" at bounding box center [503, 308] width 478 height 384
click at [311, 271] on div "// // Resume playing the background video // [DOMAIN_NAME](); // }); // }); // …" at bounding box center [519, 308] width 437 height 384
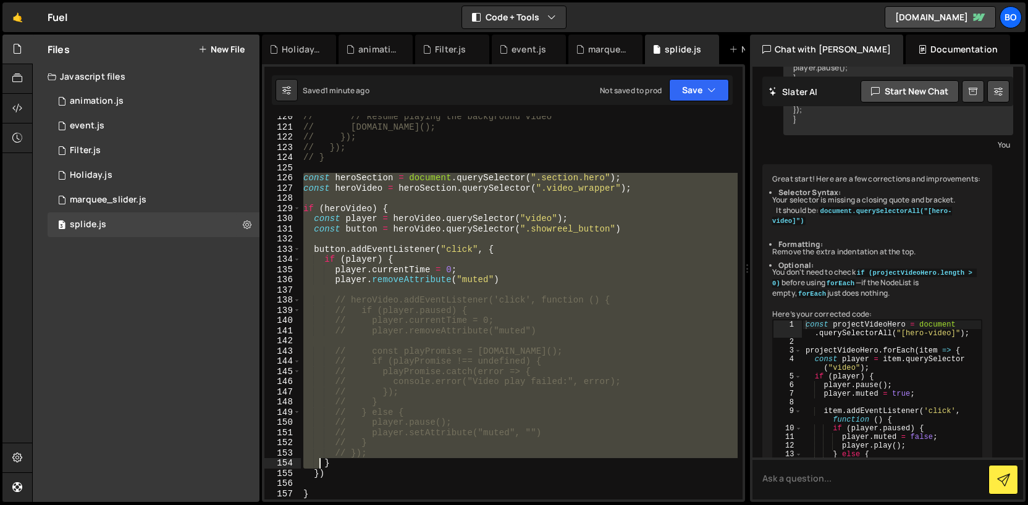
scroll to position [1277, 0]
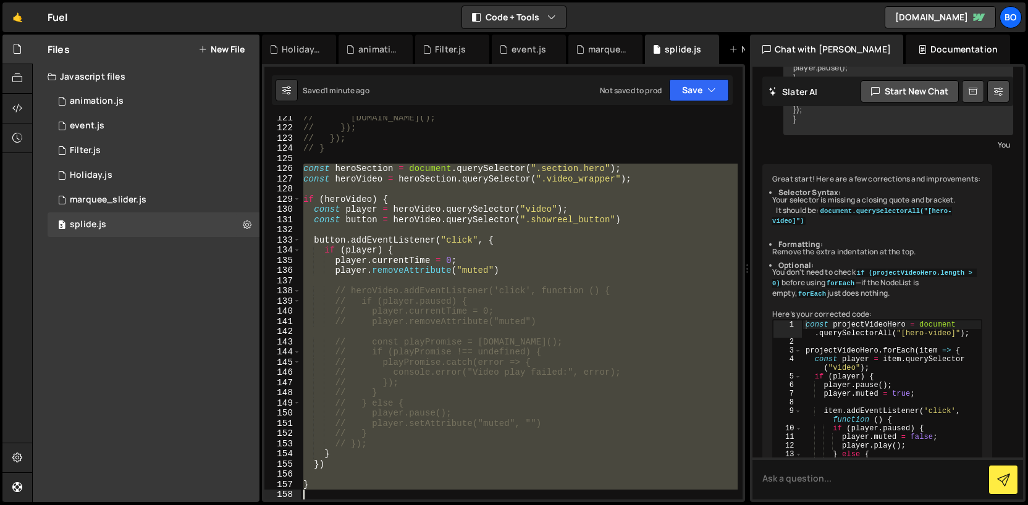
drag, startPoint x: 302, startPoint y: 180, endPoint x: 335, endPoint y: 553, distance: 374.5
click at [335, 505] on html "Projects [GEOGRAPHIC_DATA] Blog Bo Projects Your Teams Invite team member Accou…" at bounding box center [514, 252] width 1028 height 505
paste textarea
type textarea "}"
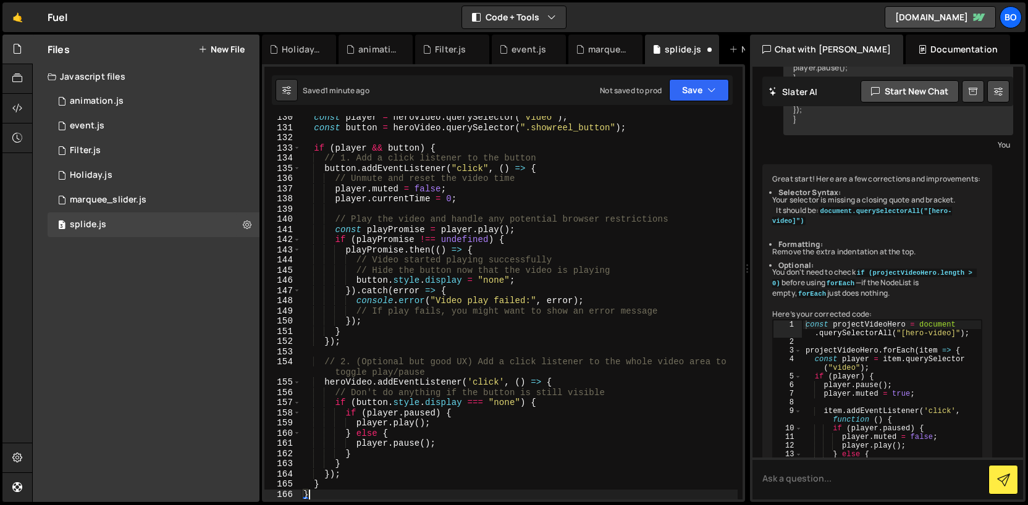
scroll to position [1369, 0]
